Goal: Information Seeking & Learning: Learn about a topic

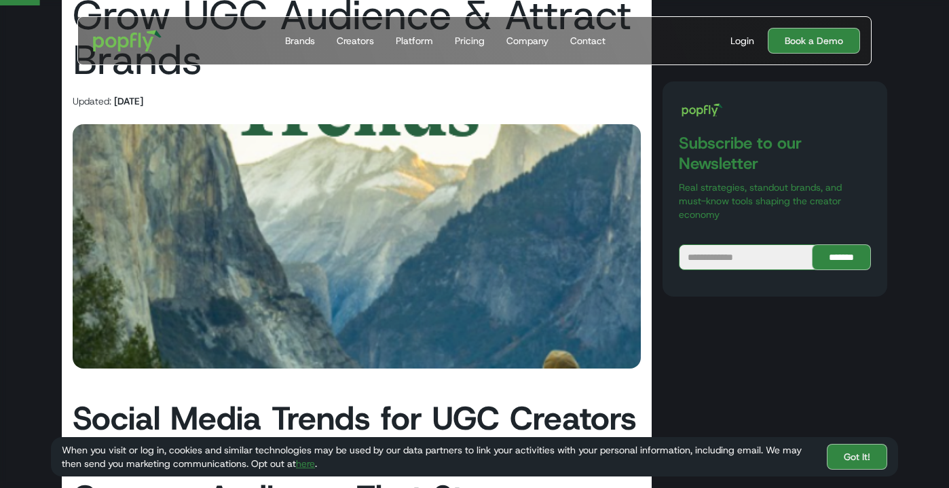
scroll to position [142, 0]
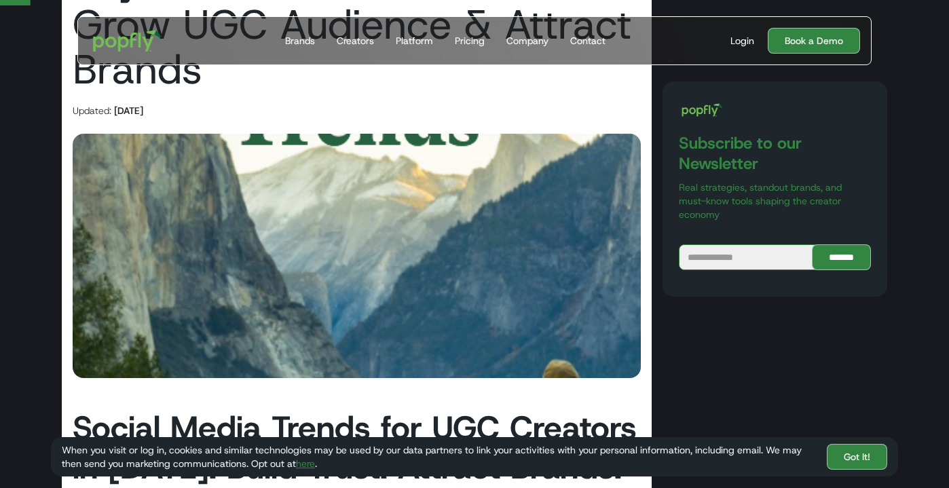
click at [539, 220] on img at bounding box center [357, 256] width 568 height 244
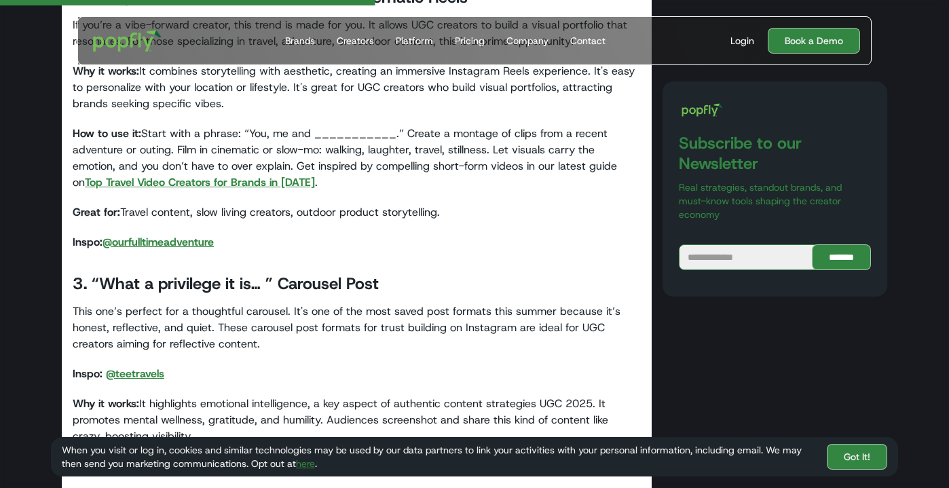
scroll to position [1464, 0]
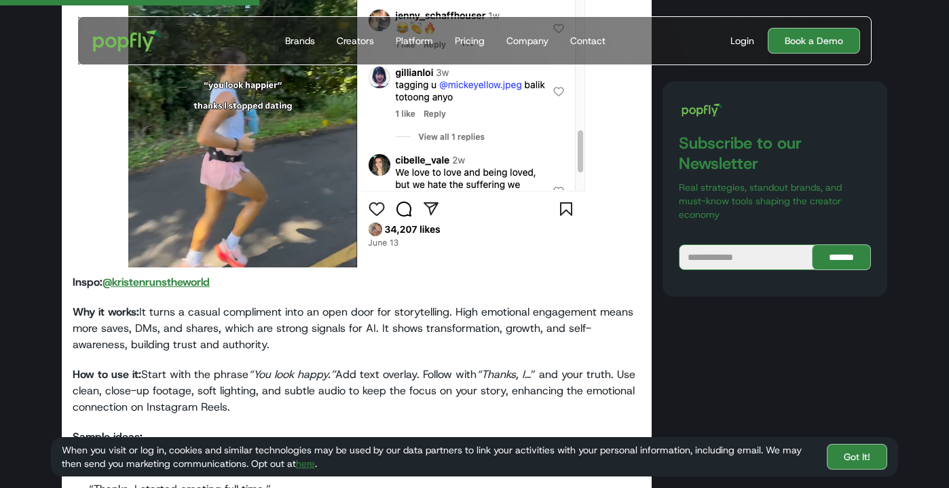
click at [216, 149] on img at bounding box center [356, 80] width 457 height 375
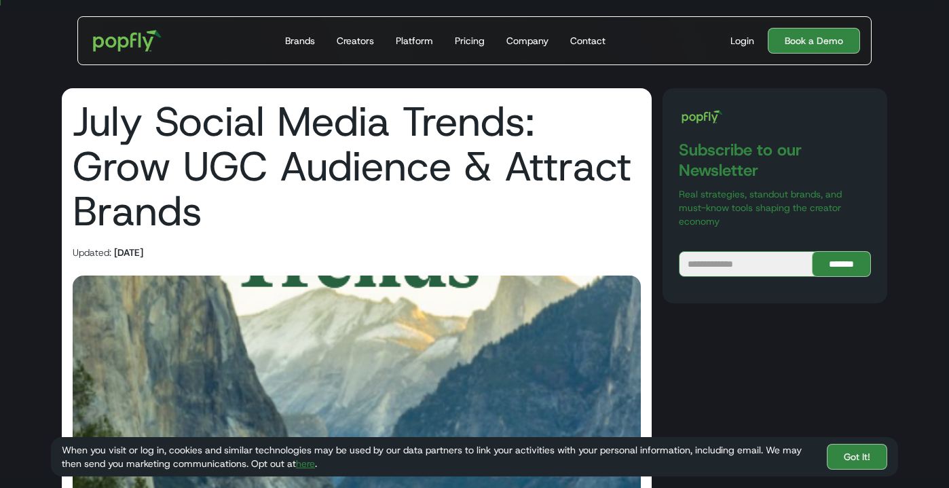
scroll to position [0, 0]
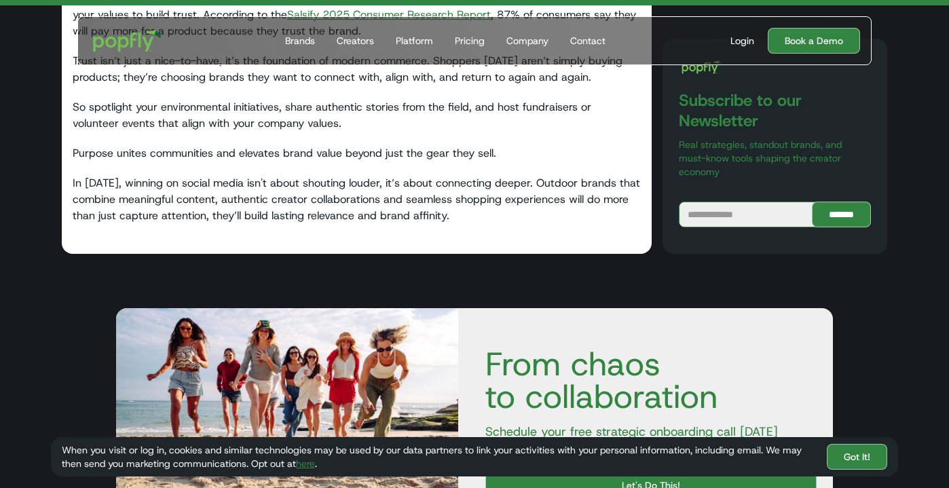
scroll to position [2548, 0]
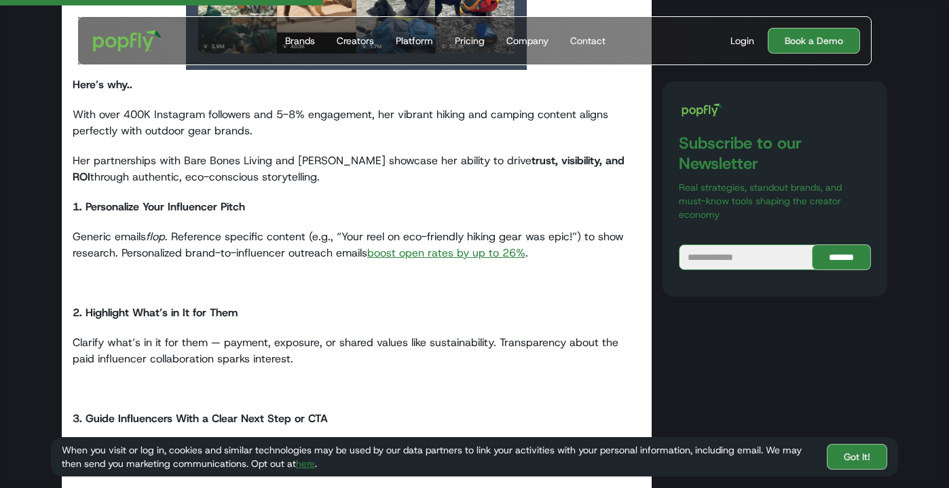
scroll to position [2094, 0]
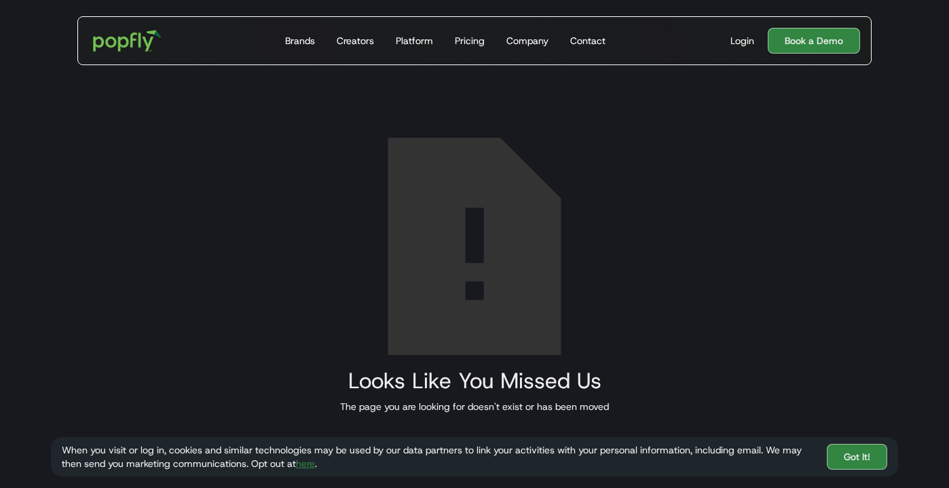
scroll to position [56, 0]
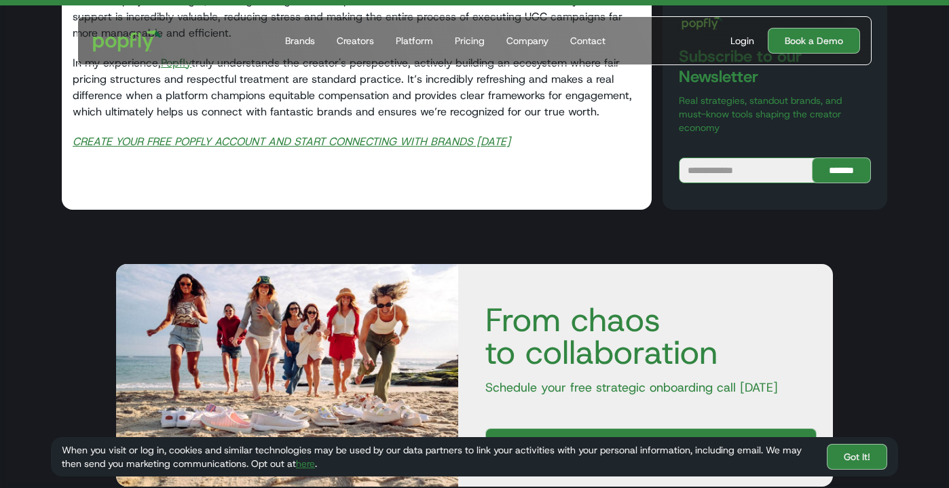
scroll to position [4036, 0]
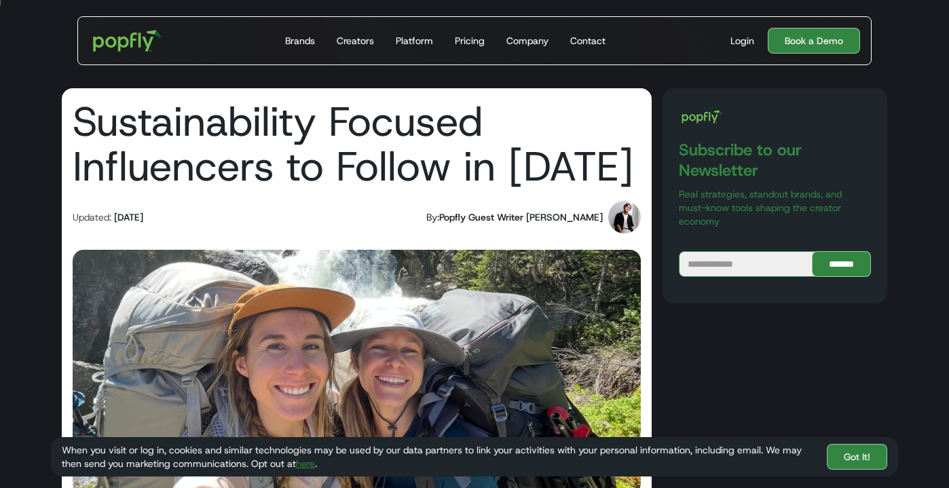
scroll to position [-1, 0]
click at [615, 221] on img at bounding box center [624, 217] width 33 height 33
click at [588, 218] on div "Popfly Guest Writer Jared Geda" at bounding box center [521, 217] width 164 height 14
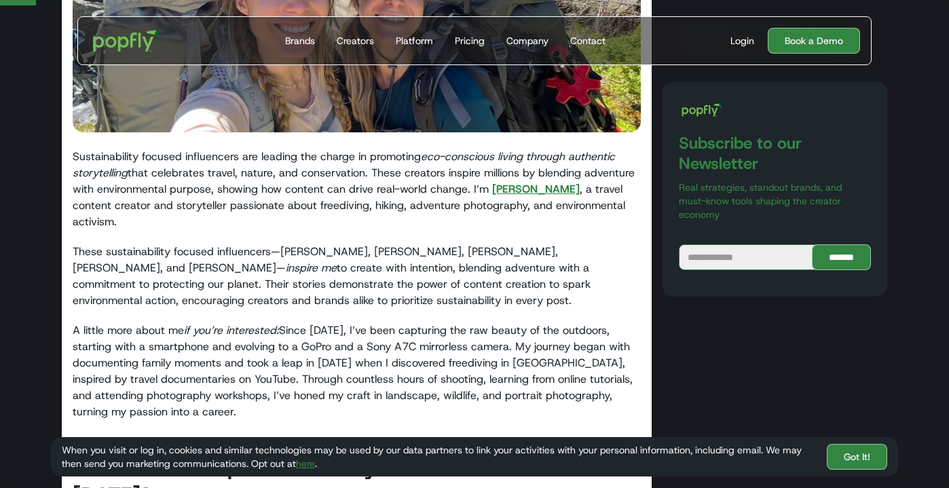
scroll to position [390, 0]
